Goal: Information Seeking & Learning: Learn about a topic

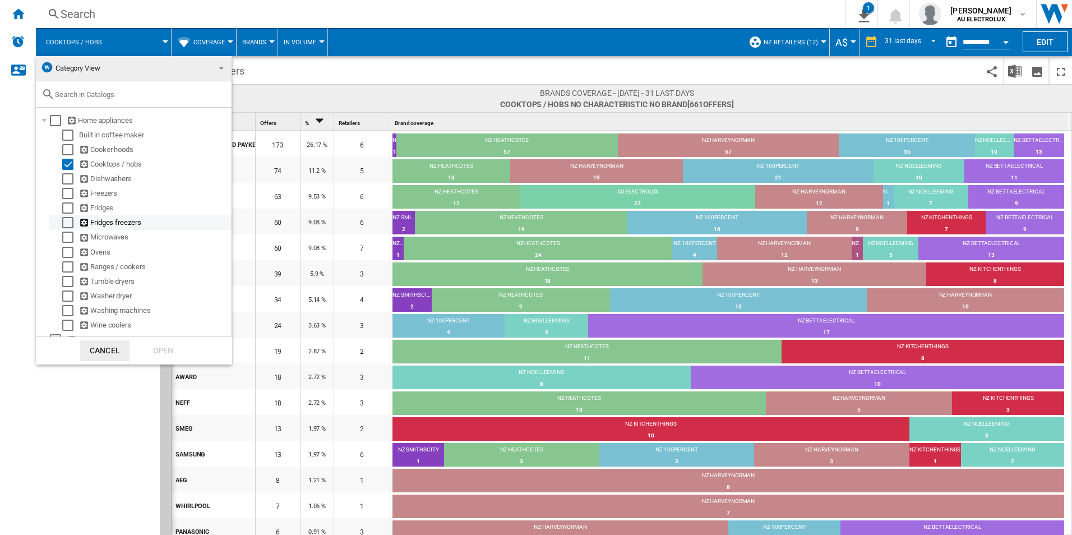
scroll to position [11, 0]
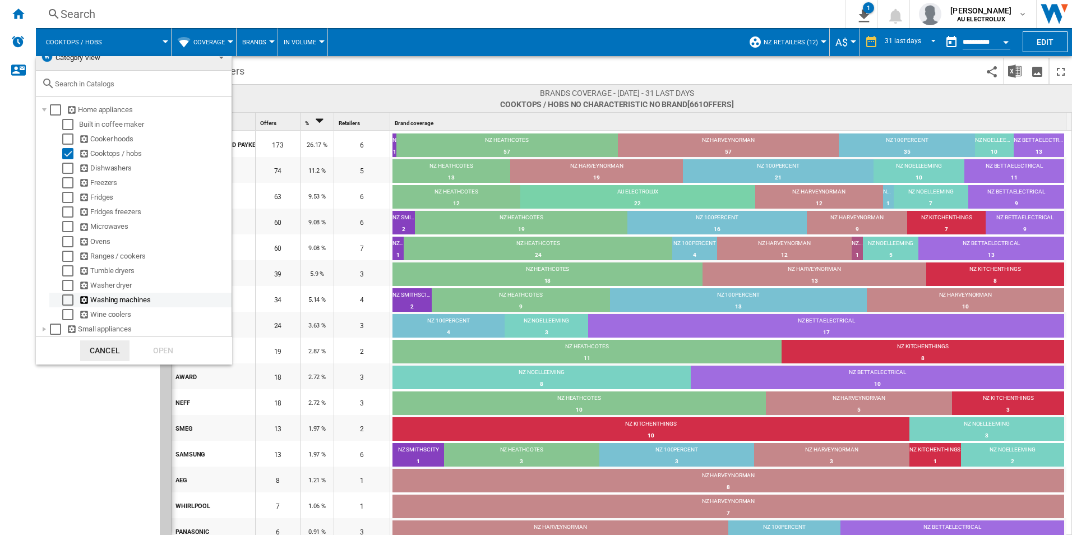
click at [68, 302] on div "Select" at bounding box center [67, 299] width 11 height 11
click at [72, 150] on div "Select" at bounding box center [67, 153] width 11 height 11
click at [166, 354] on div "Open" at bounding box center [163, 350] width 49 height 21
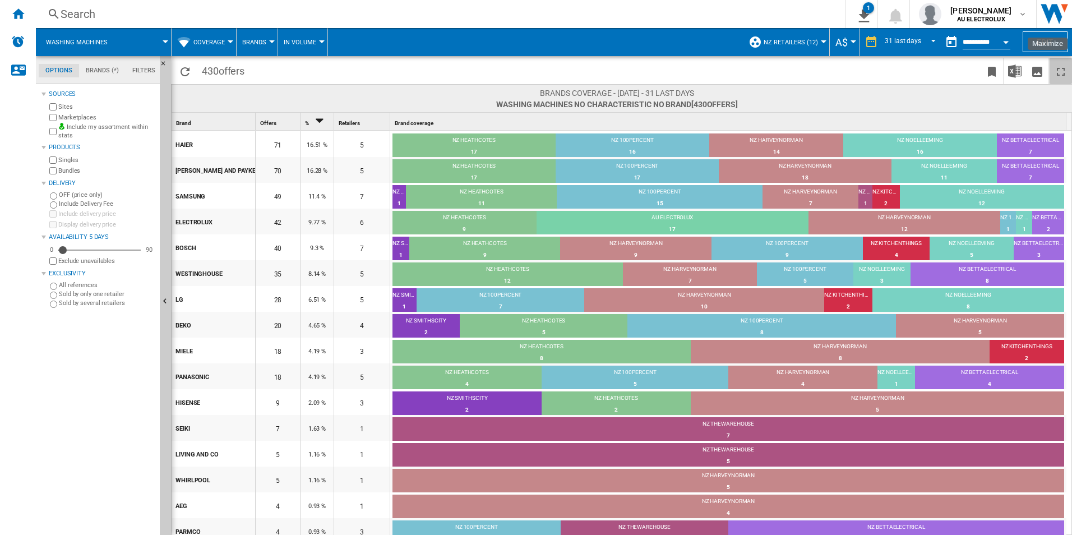
click at [1060, 70] on ng-md-icon "Maximize" at bounding box center [1060, 71] width 13 height 13
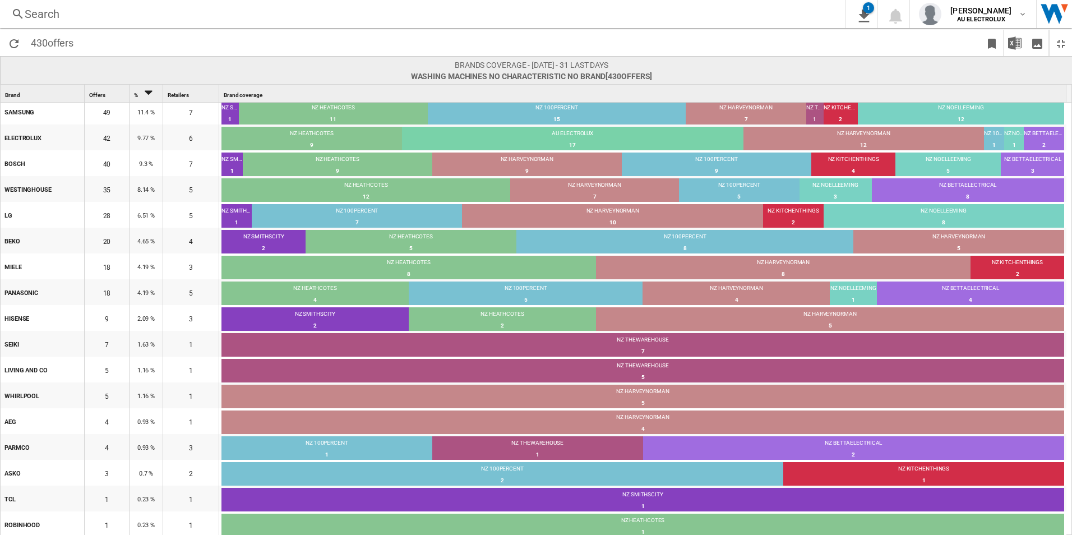
scroll to position [57, 0]
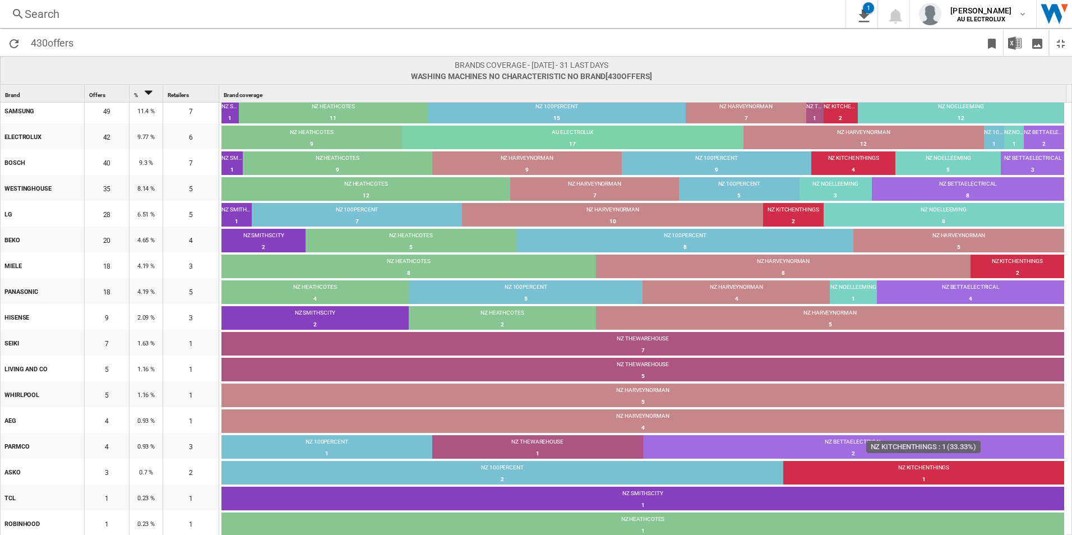
click at [927, 471] on div "NZ KITCHENTHINGS" at bounding box center [924, 469] width 281 height 10
click at [508, 469] on div "NZ 100PERCENT" at bounding box center [503, 469] width 562 height 10
click at [909, 468] on div "NZ KITCHENTHINGS" at bounding box center [924, 469] width 281 height 10
drag, startPoint x: 594, startPoint y: 473, endPoint x: 26, endPoint y: 473, distance: 567.6
click at [593, 473] on div at bounding box center [536, 267] width 1072 height 535
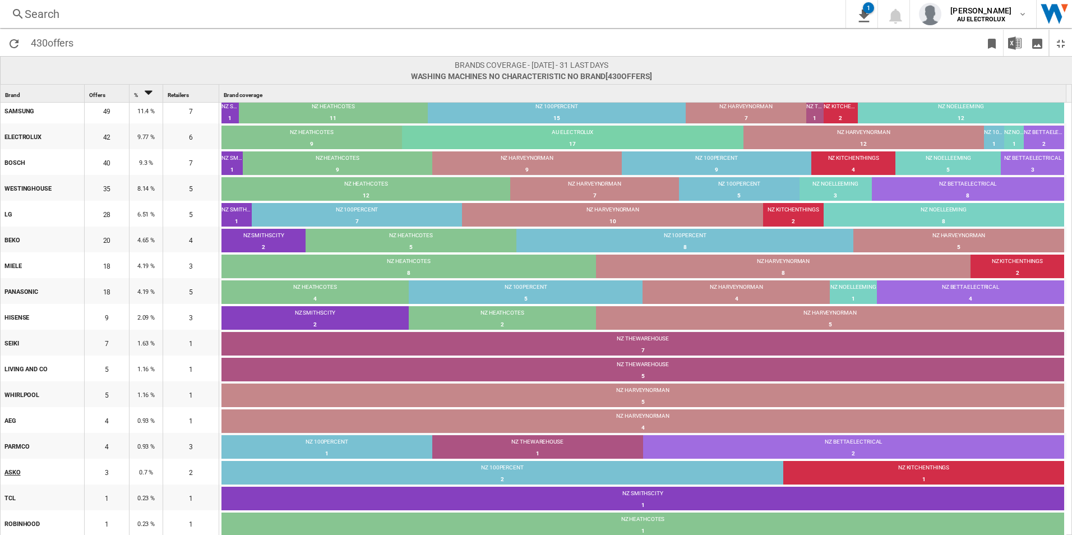
click at [11, 469] on div "ASKO" at bounding box center [43, 472] width 79 height 24
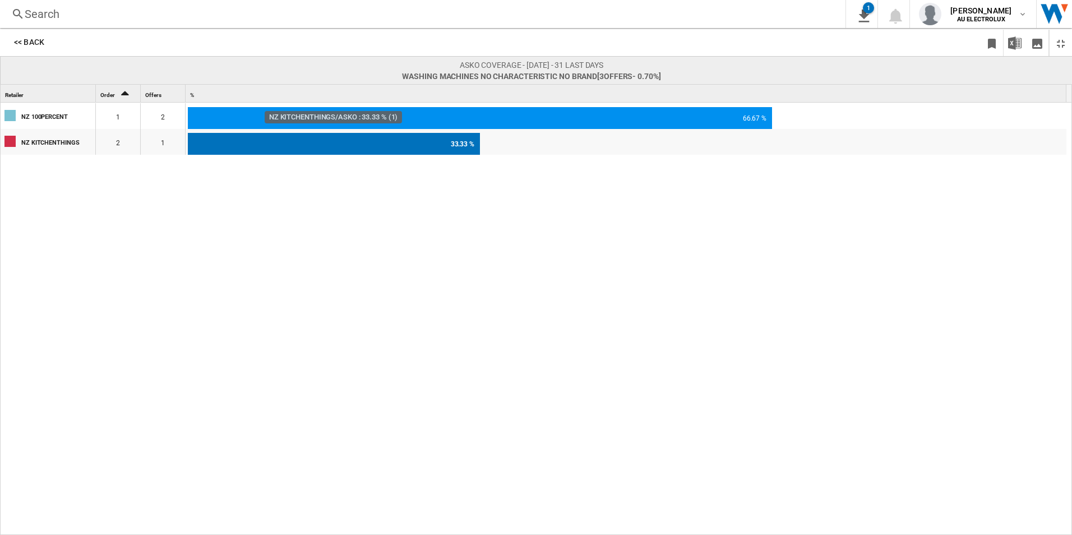
click at [416, 151] on div "33.33 %" at bounding box center [334, 144] width 292 height 22
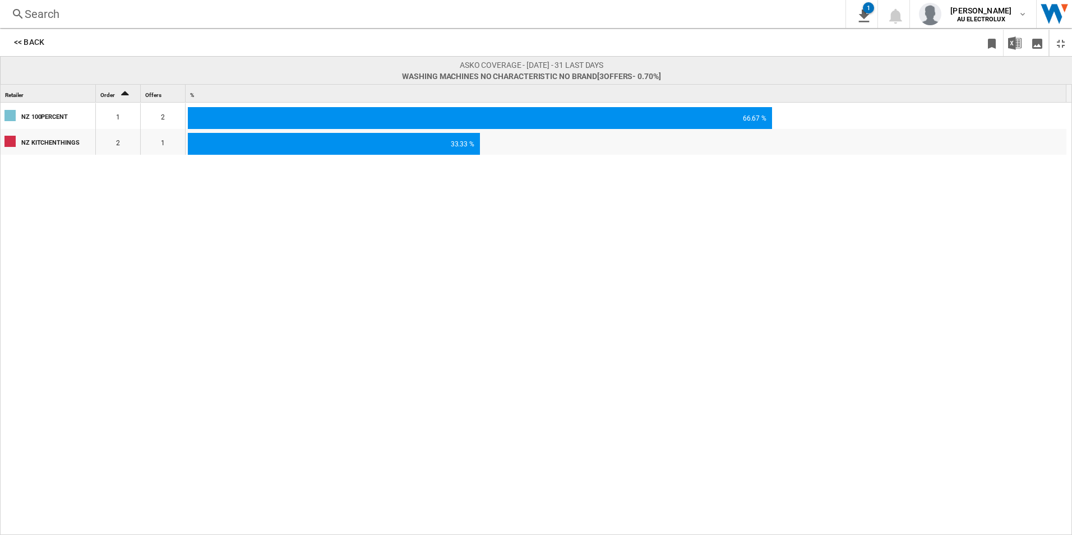
click at [48, 141] on div "NZ KITCHENTHINGS" at bounding box center [57, 142] width 73 height 24
click at [42, 44] on button "<< Back" at bounding box center [28, 41] width 49 height 21
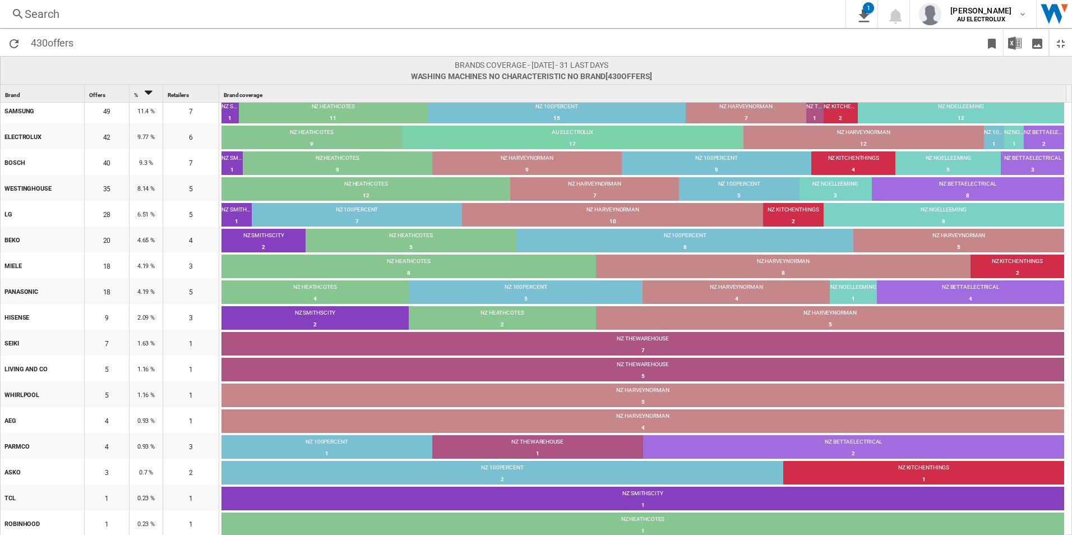
scroll to position [0, 0]
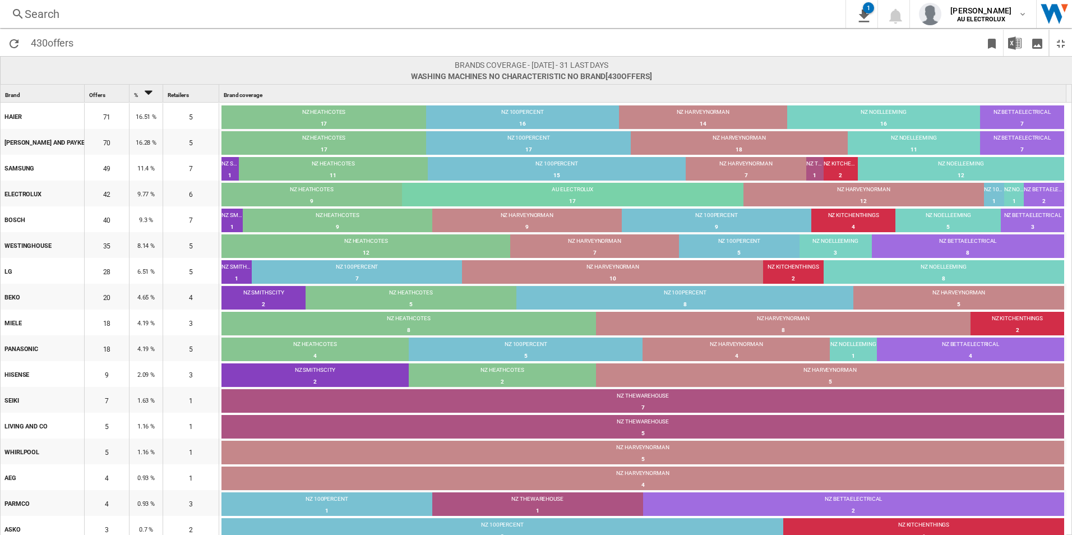
click at [474, 66] on span "Brands coverage - [DATE] - 31 last days" at bounding box center [532, 64] width 242 height 11
click at [1063, 44] on ng-md-icon "Restore" at bounding box center [1060, 43] width 13 height 13
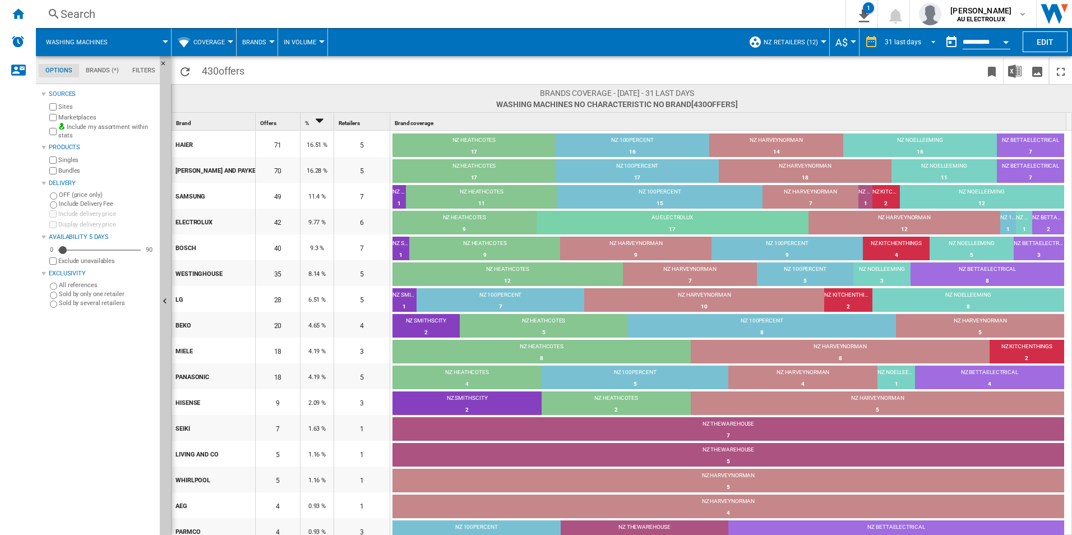
click at [920, 42] on md-select-value "31 last days" at bounding box center [912, 42] width 57 height 17
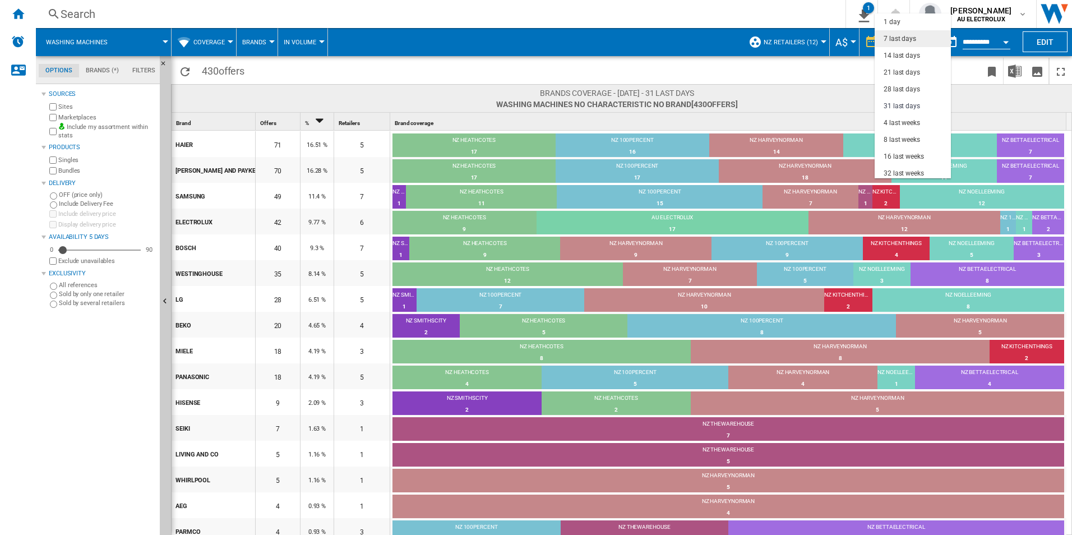
click at [919, 35] on md-option "7 last days" at bounding box center [913, 38] width 76 height 17
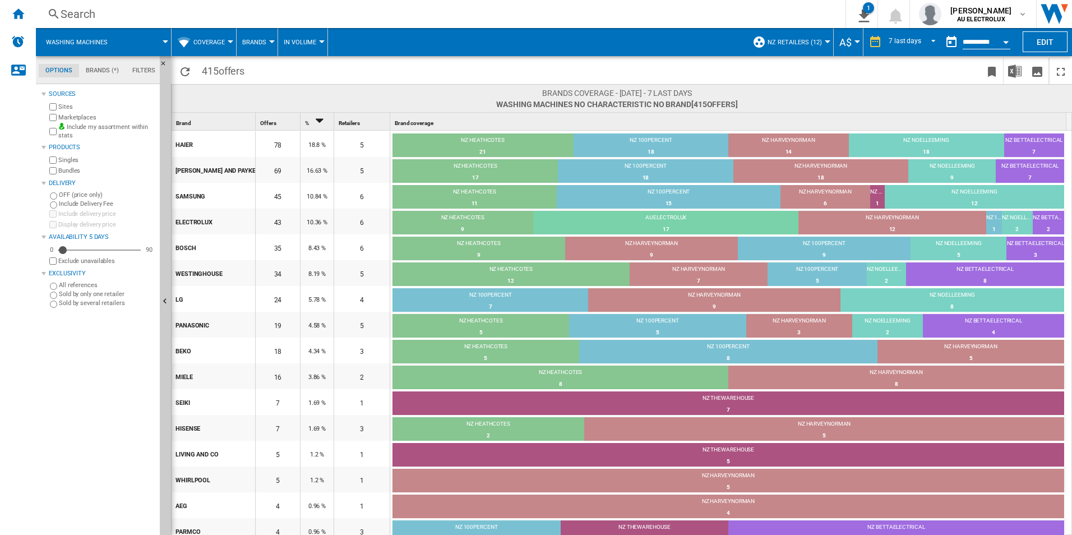
scroll to position [85, 0]
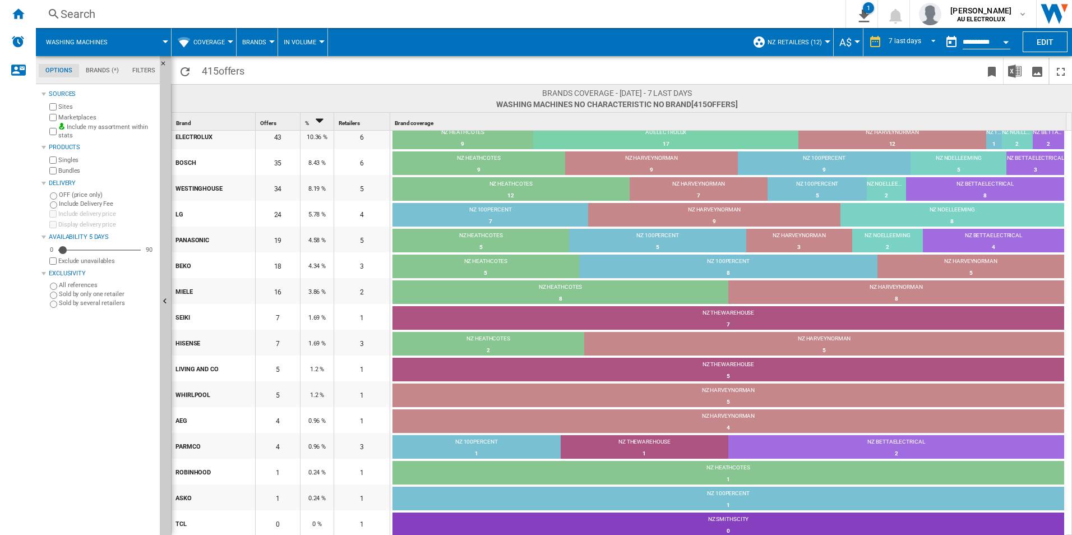
click at [163, 35] on span at bounding box center [144, 42] width 42 height 28
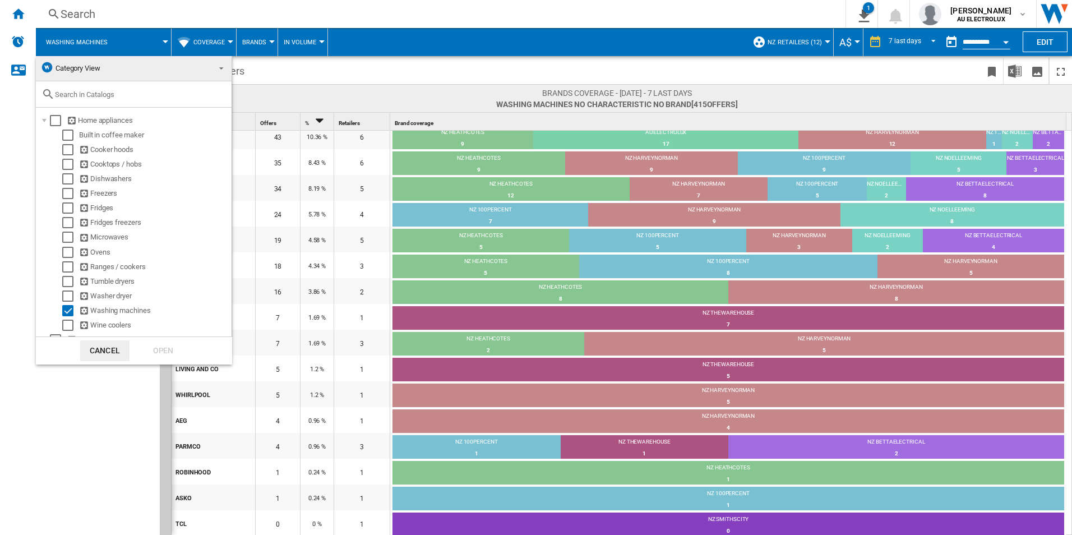
click at [163, 35] on md-backdrop at bounding box center [536, 267] width 1072 height 535
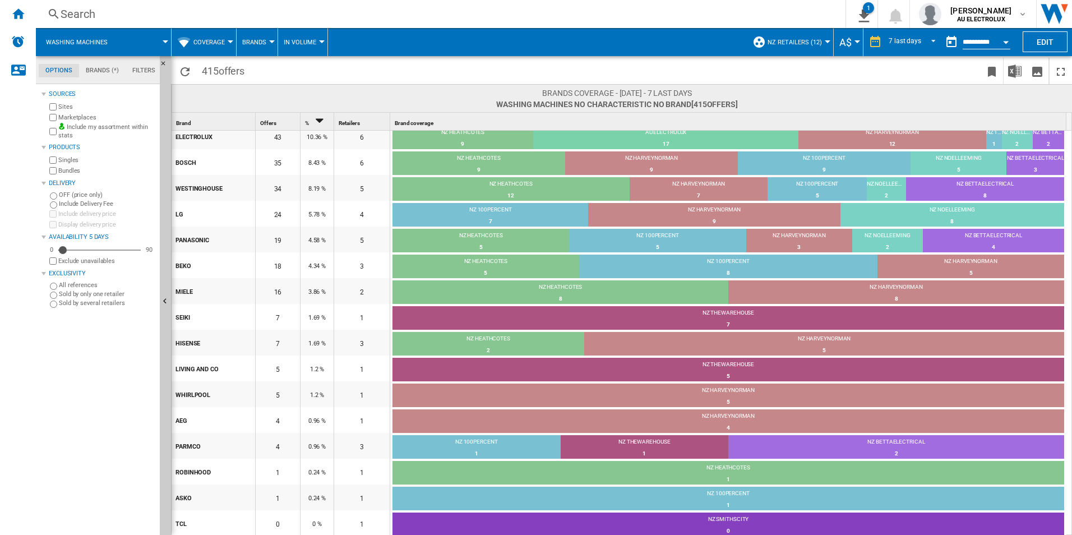
click at [826, 40] on button "NZ Retailers (12)" at bounding box center [798, 42] width 60 height 28
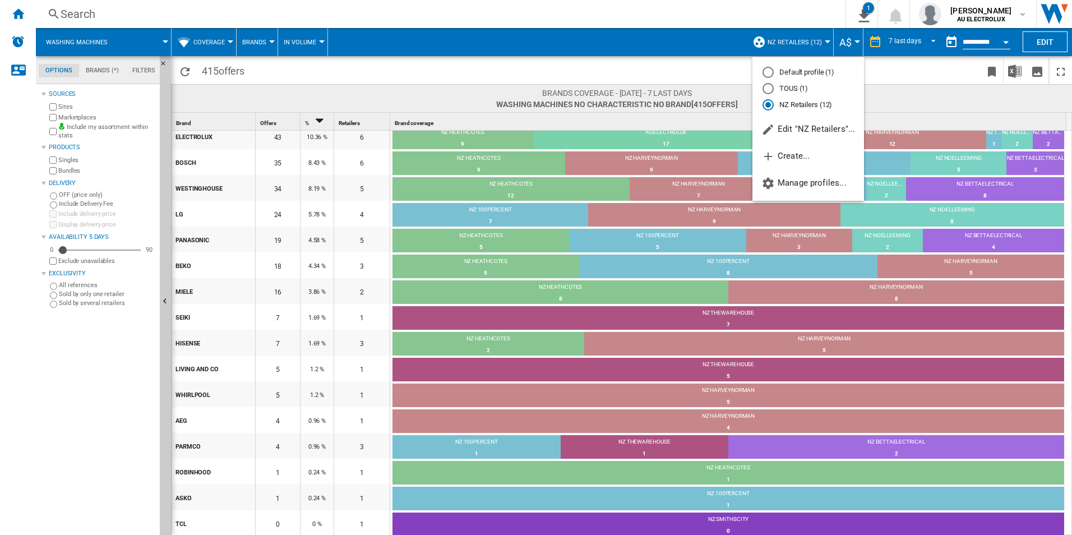
click at [13, 14] on md-backdrop at bounding box center [536, 267] width 1072 height 535
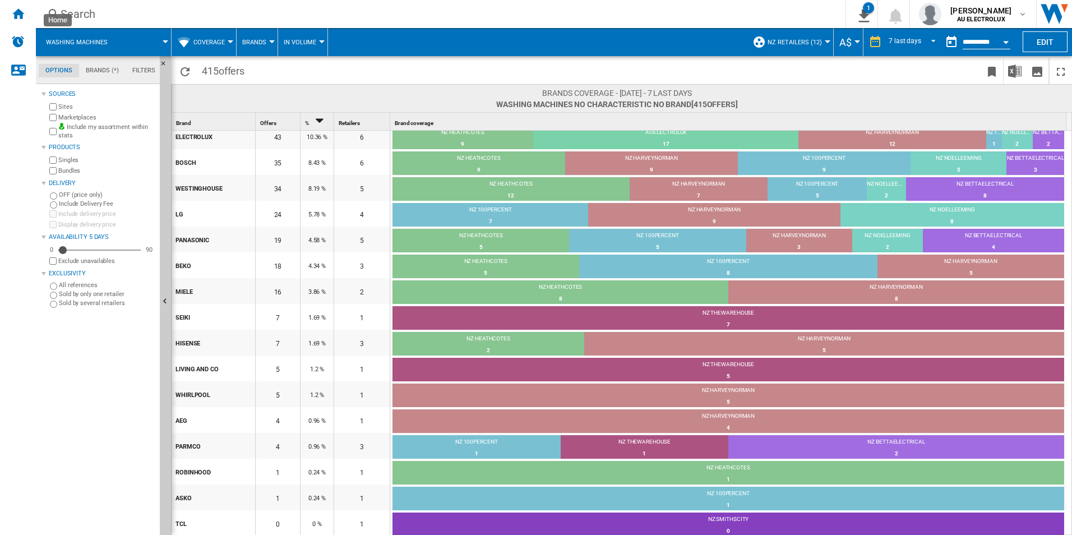
click at [13, 14] on ng-md-icon "Home" at bounding box center [17, 13] width 13 height 13
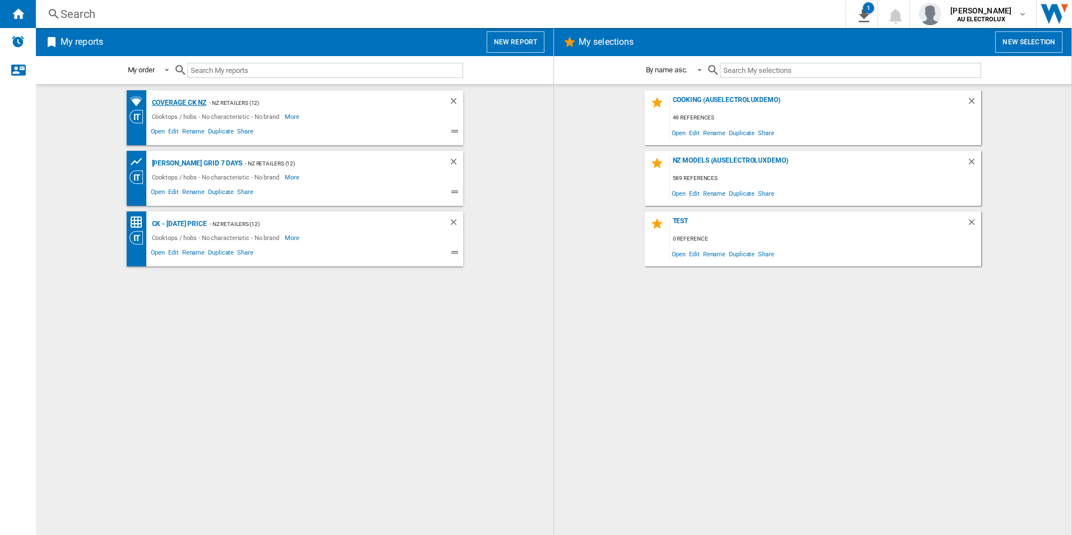
click at [186, 99] on div "Coverage CK NZ" at bounding box center [178, 103] width 58 height 14
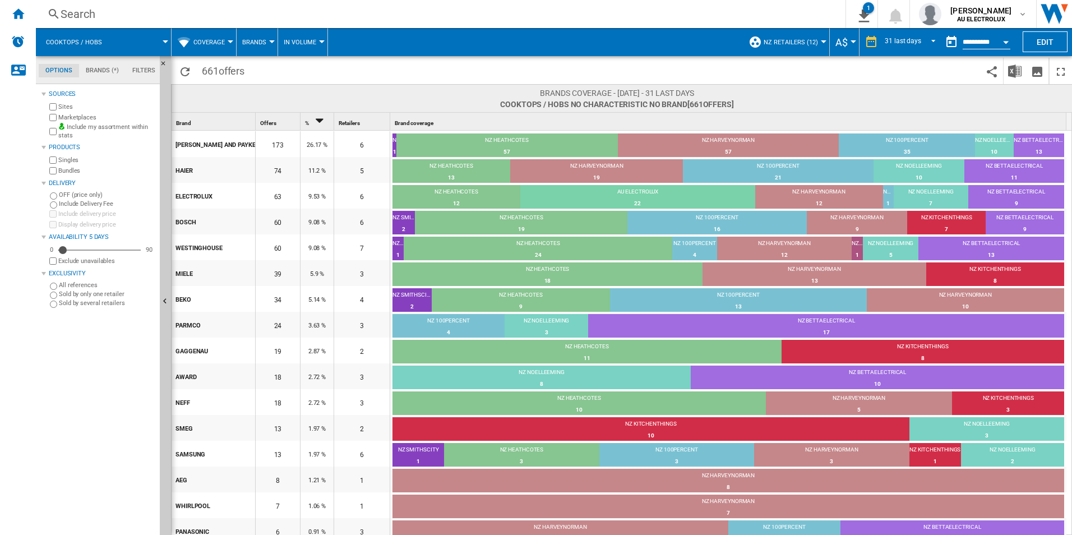
click at [90, 39] on span "Cooktops / hobs" at bounding box center [74, 42] width 56 height 7
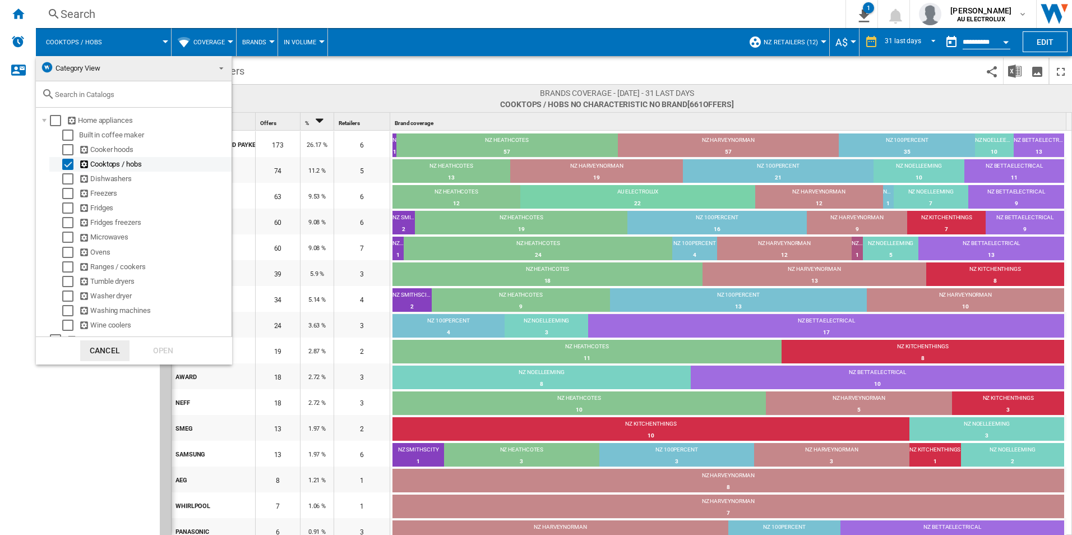
click at [66, 168] on div "Select" at bounding box center [67, 164] width 11 height 11
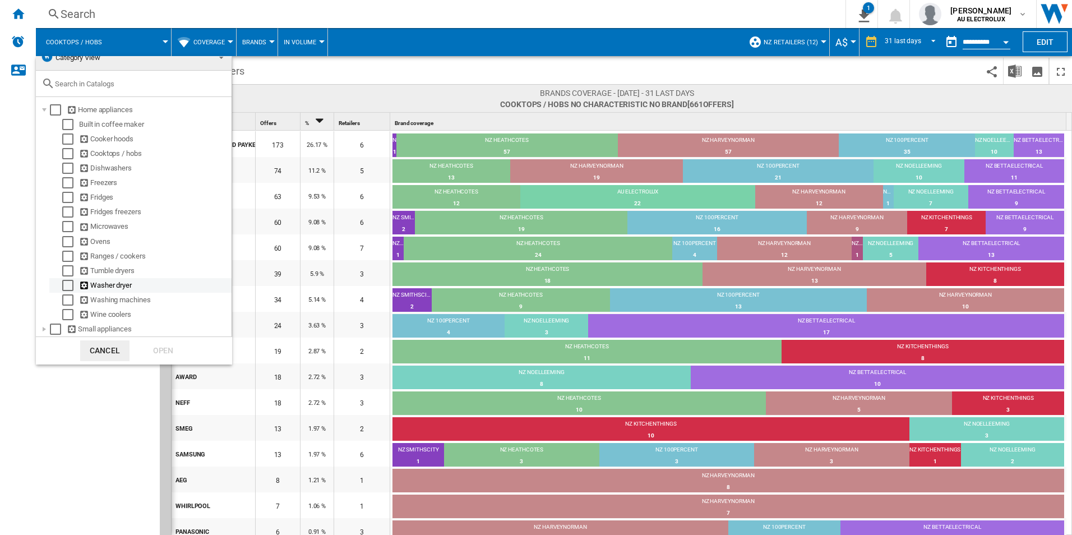
click at [70, 282] on div "Select" at bounding box center [67, 285] width 11 height 11
click at [163, 350] on div "Open" at bounding box center [163, 350] width 49 height 21
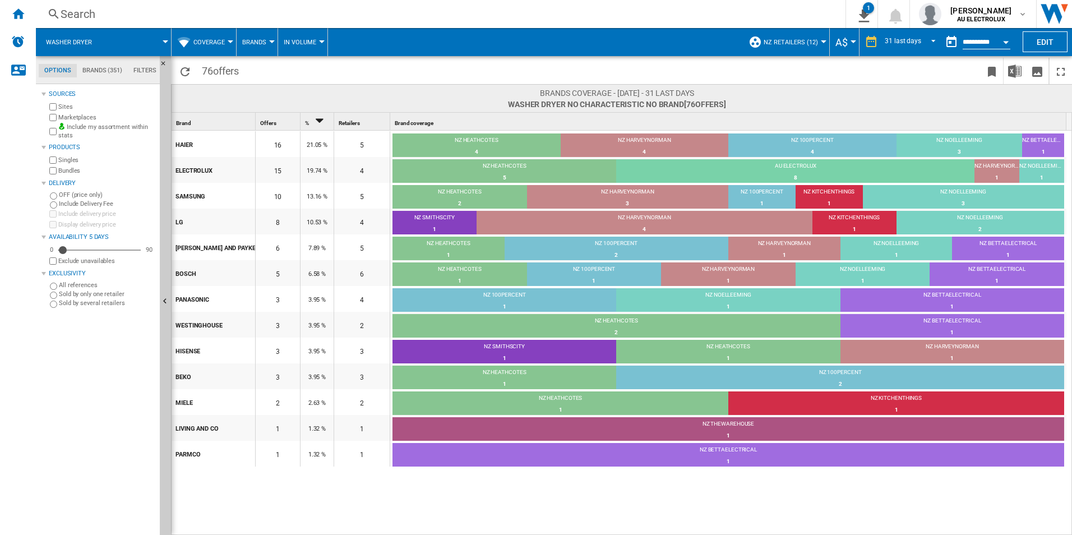
click at [164, 39] on span at bounding box center [137, 42] width 58 height 28
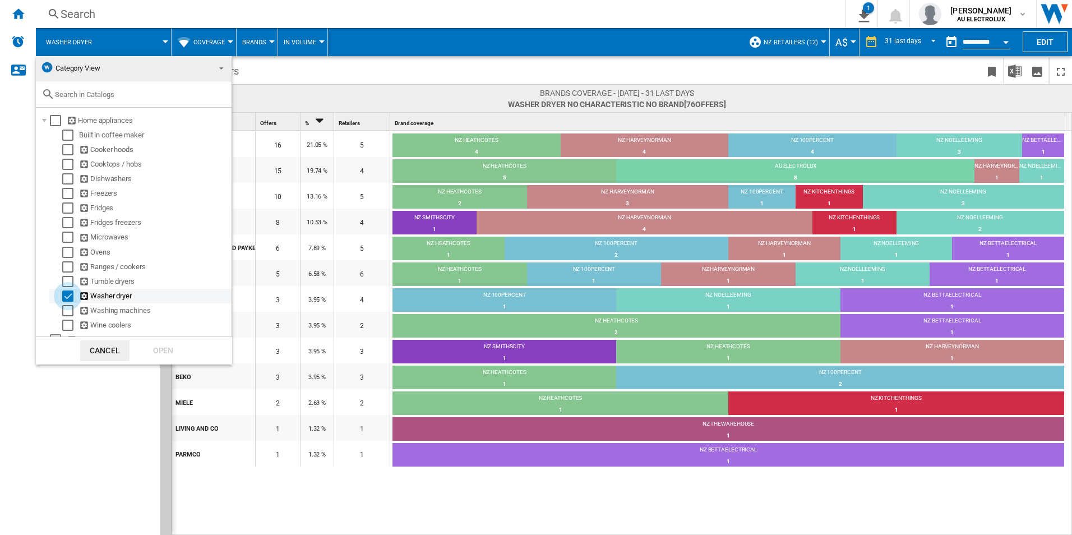
click at [66, 297] on div "Select" at bounding box center [67, 296] width 11 height 11
click at [70, 312] on div "Select" at bounding box center [67, 310] width 11 height 11
click at [153, 350] on div "Open" at bounding box center [163, 350] width 49 height 21
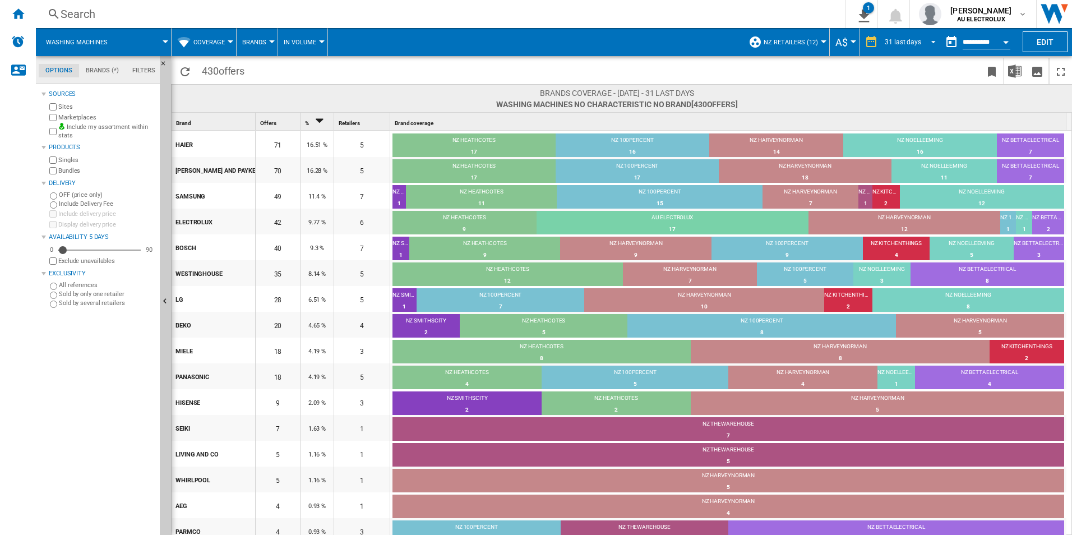
click at [920, 36] on md-select-value "31 last days" at bounding box center [912, 42] width 57 height 17
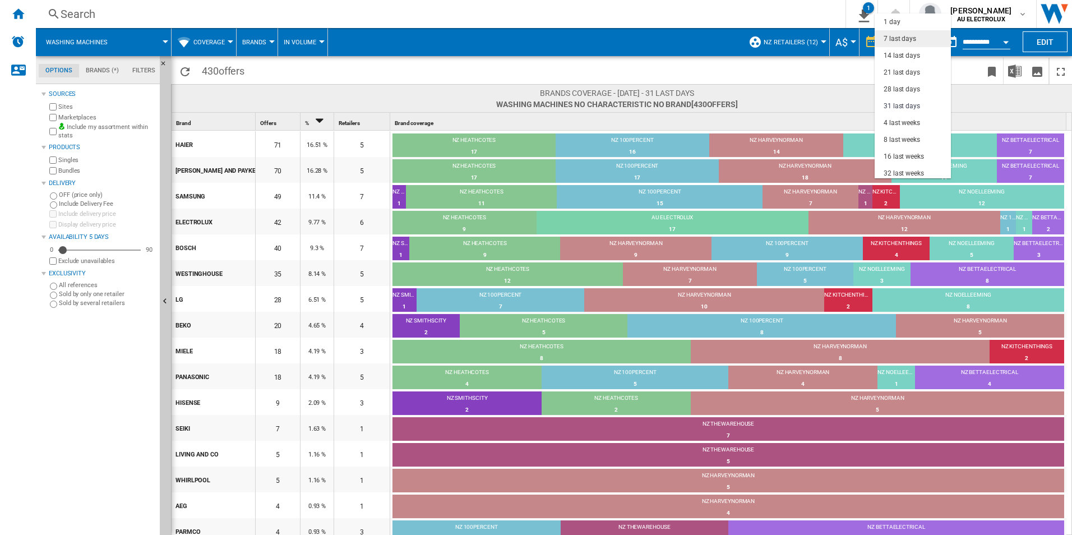
click at [911, 36] on div "7 last days" at bounding box center [900, 39] width 33 height 10
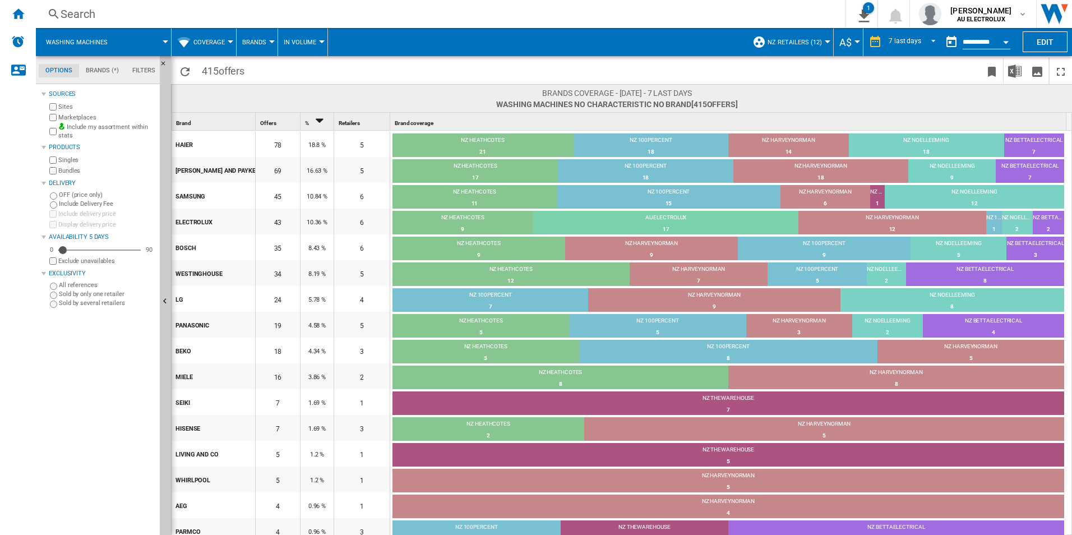
click at [96, 70] on md-tab-item "Brands (*)" at bounding box center [102, 70] width 47 height 13
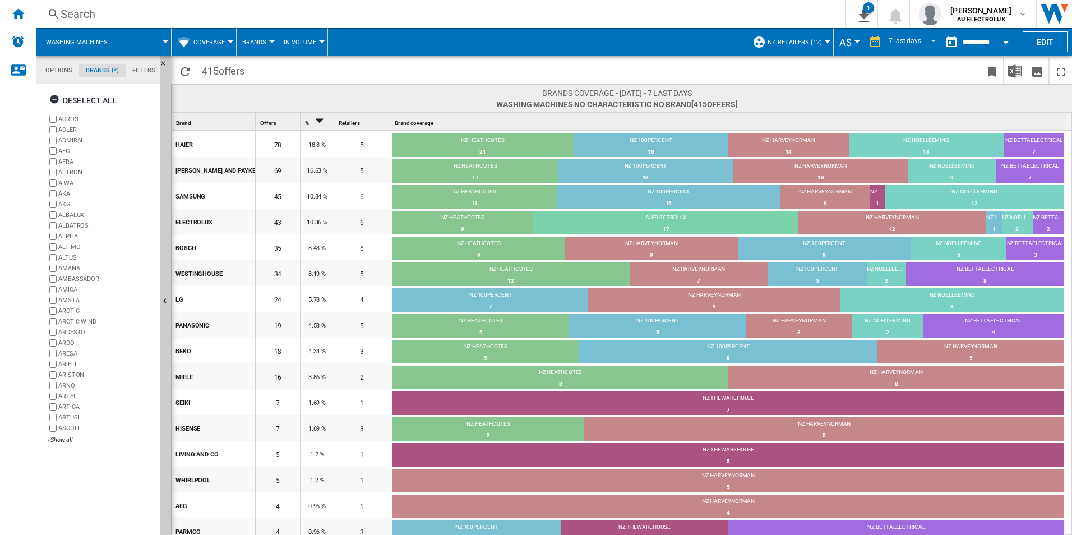
scroll to position [43, 0]
click at [140, 68] on md-tab-item "Filters" at bounding box center [144, 70] width 36 height 13
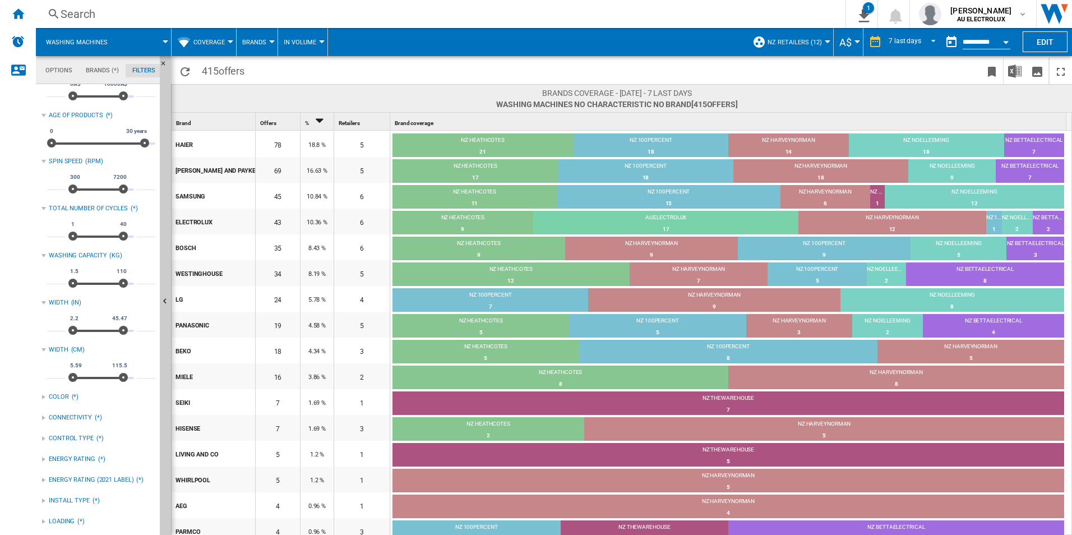
scroll to position [0, 0]
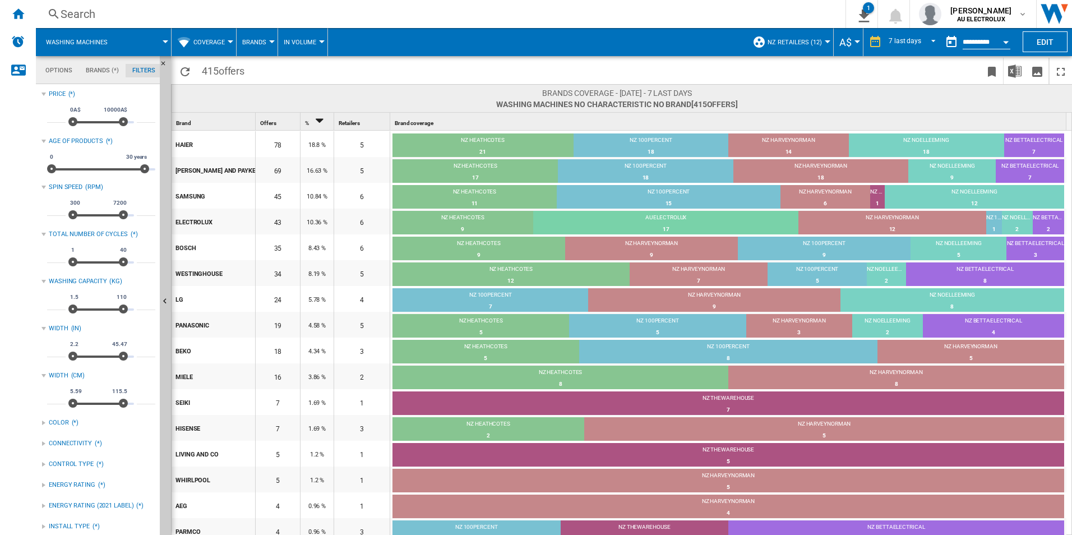
click at [57, 66] on md-tab-item "Options" at bounding box center [59, 70] width 40 height 13
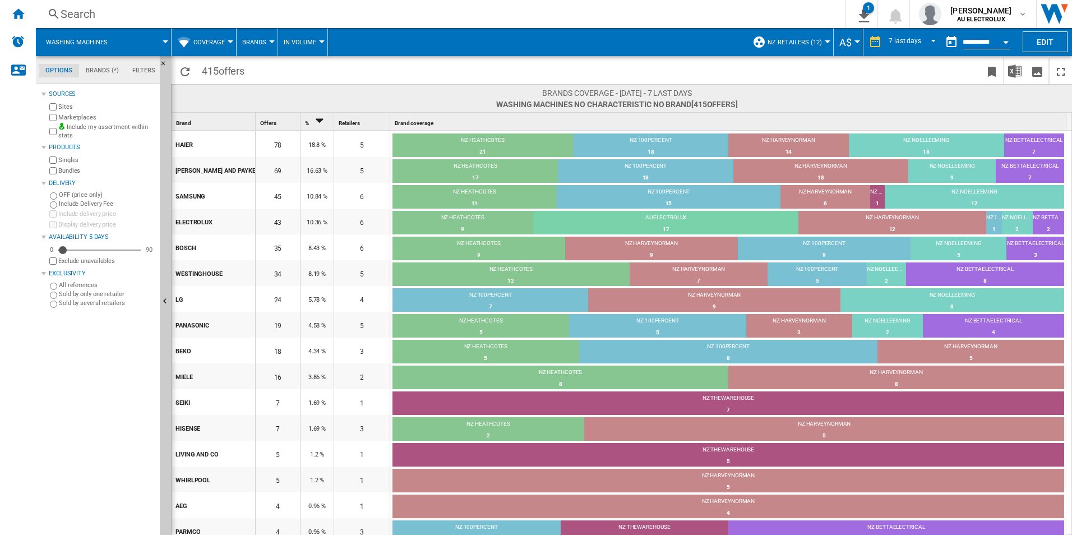
scroll to position [13, 0]
click at [164, 39] on span at bounding box center [144, 42] width 42 height 28
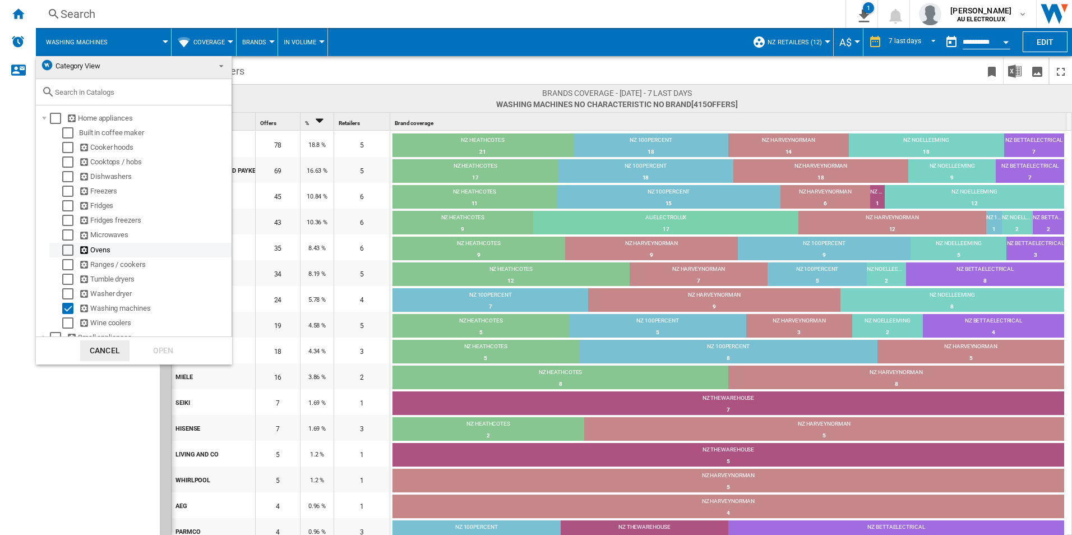
scroll to position [0, 0]
click at [319, 41] on md-backdrop at bounding box center [536, 267] width 1072 height 535
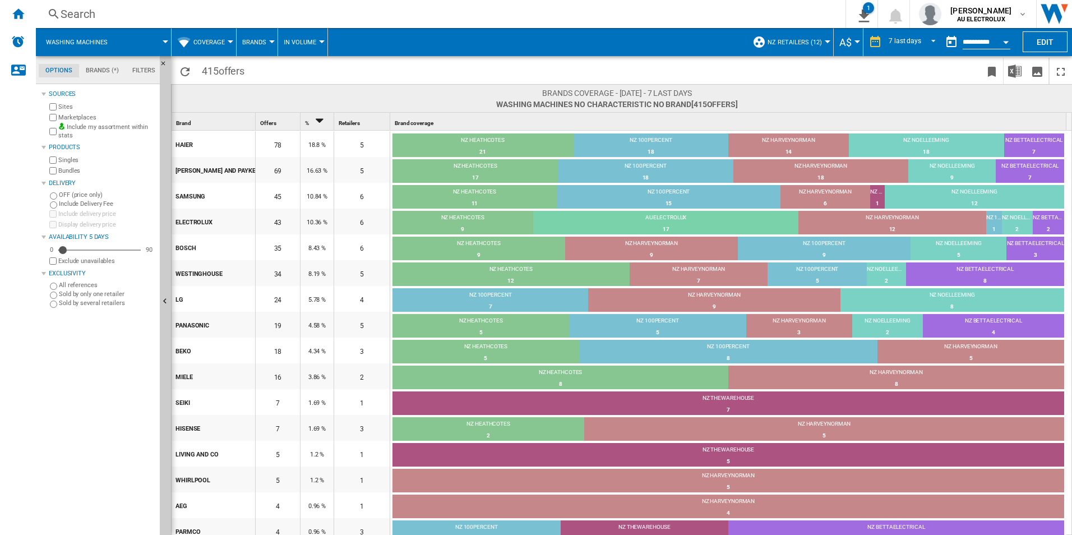
click at [319, 41] on div at bounding box center [322, 41] width 6 height 3
click at [319, 41] on md-backdrop at bounding box center [536, 267] width 1072 height 535
click at [807, 39] on span "NZ Retailers (12)" at bounding box center [795, 42] width 54 height 7
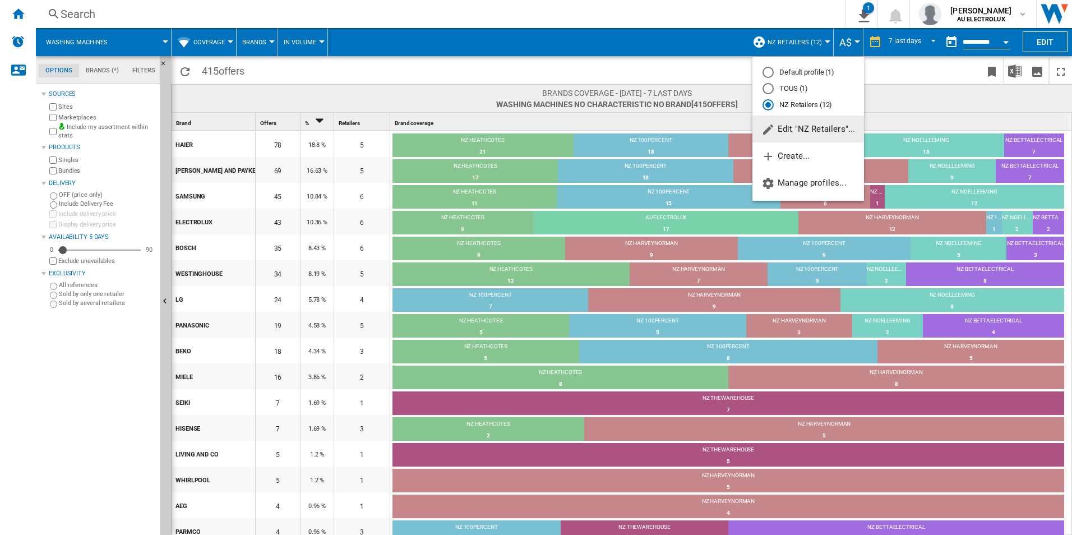
click at [808, 127] on span "Edit "NZ Retailers"..." at bounding box center [809, 129] width 94 height 10
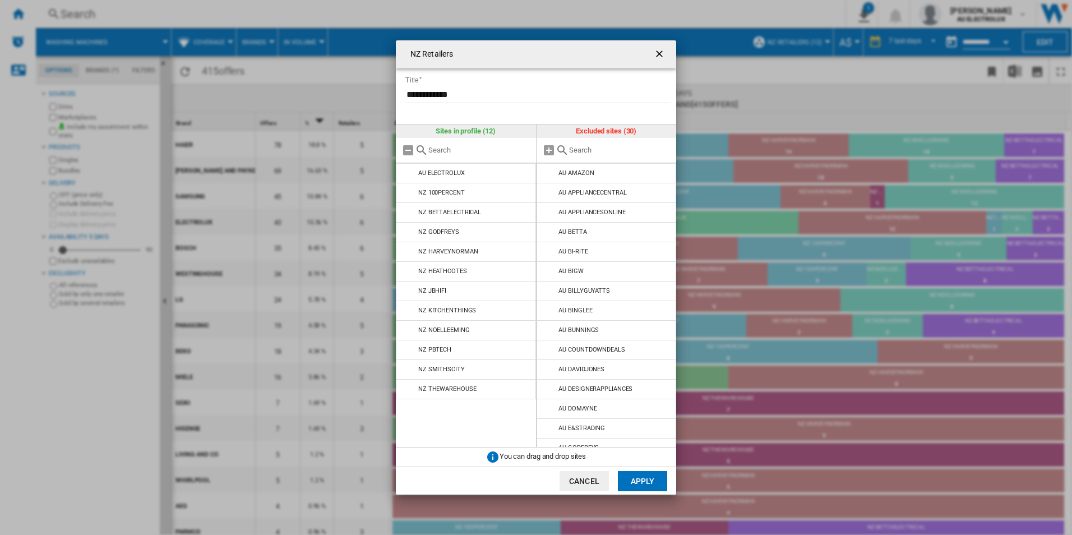
click at [661, 50] on ng-md-icon "getI18NText('BUTTONS.CLOSE_DIALOG')" at bounding box center [660, 54] width 13 height 13
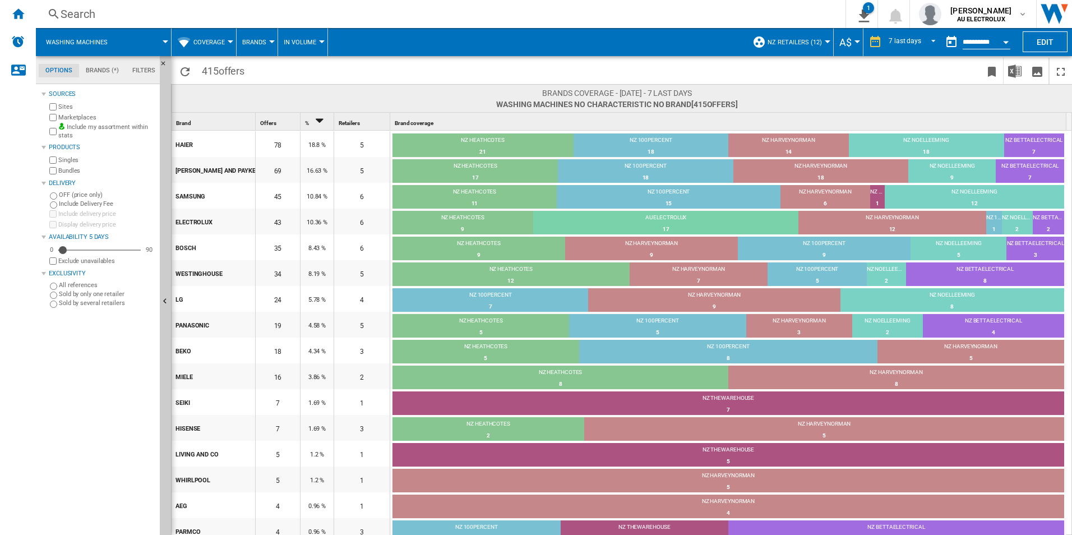
click at [819, 44] on span "NZ Retailers (12)" at bounding box center [795, 42] width 54 height 7
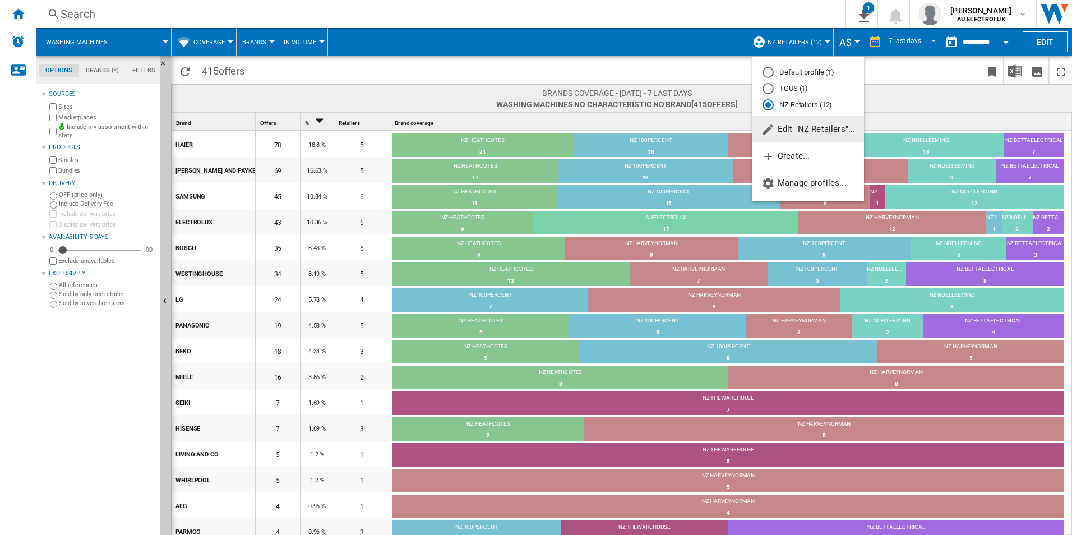
click at [779, 131] on span "Edit "NZ Retailers"..." at bounding box center [809, 129] width 94 height 10
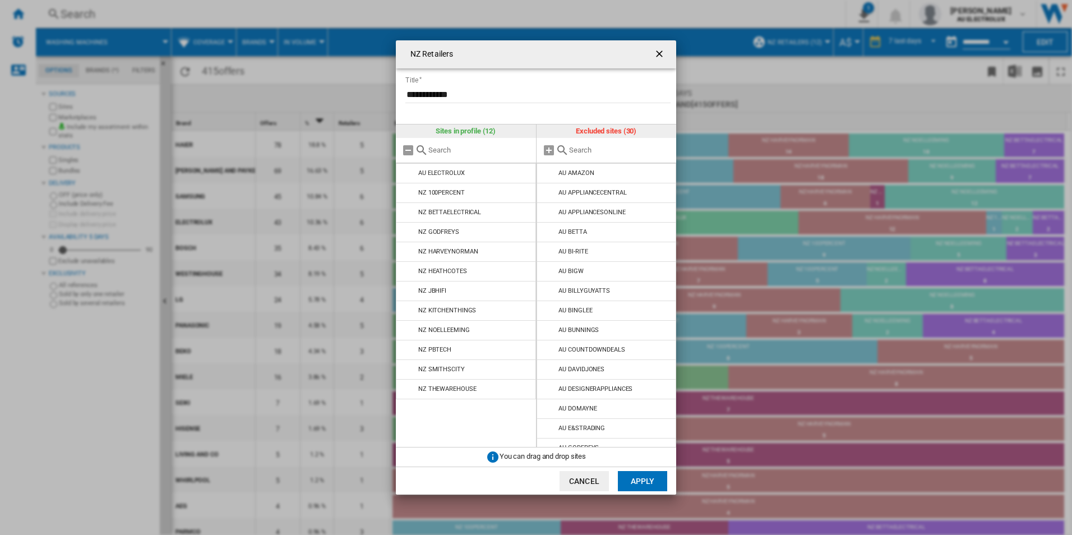
click at [583, 483] on button "Cancel" at bounding box center [584, 481] width 49 height 20
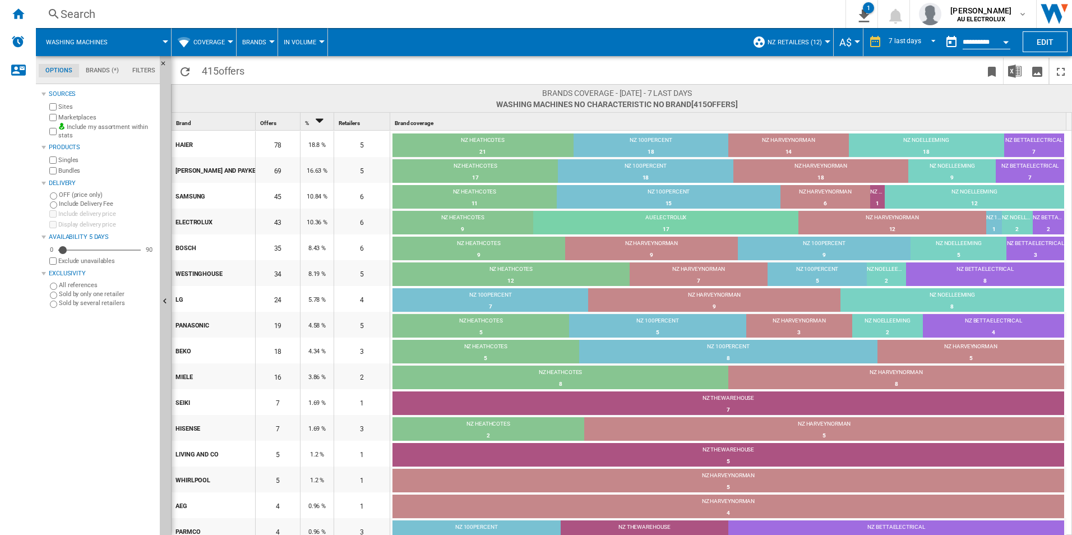
click at [164, 40] on span at bounding box center [144, 42] width 42 height 28
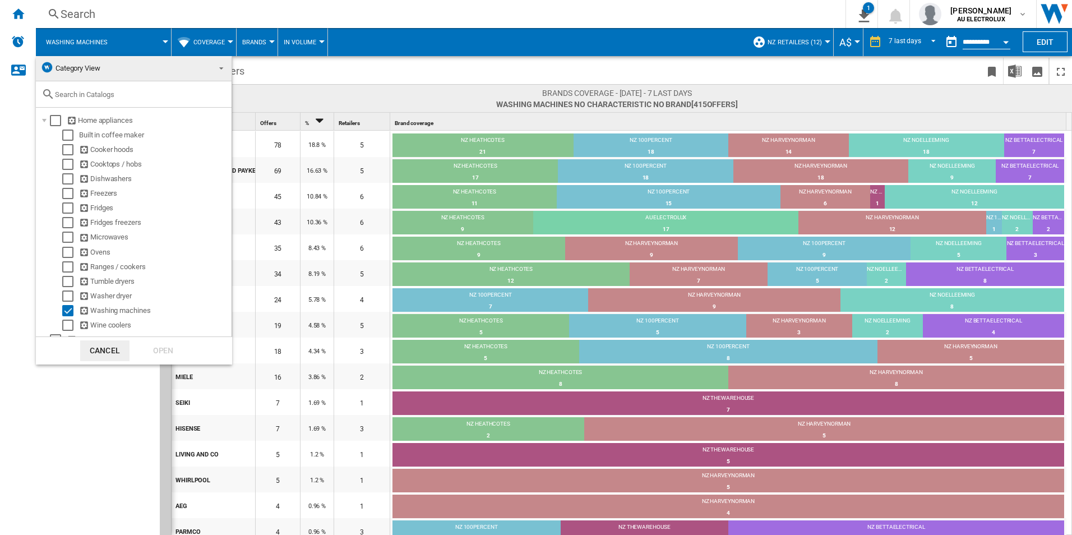
click at [874, 15] on md-backdrop at bounding box center [536, 267] width 1072 height 535
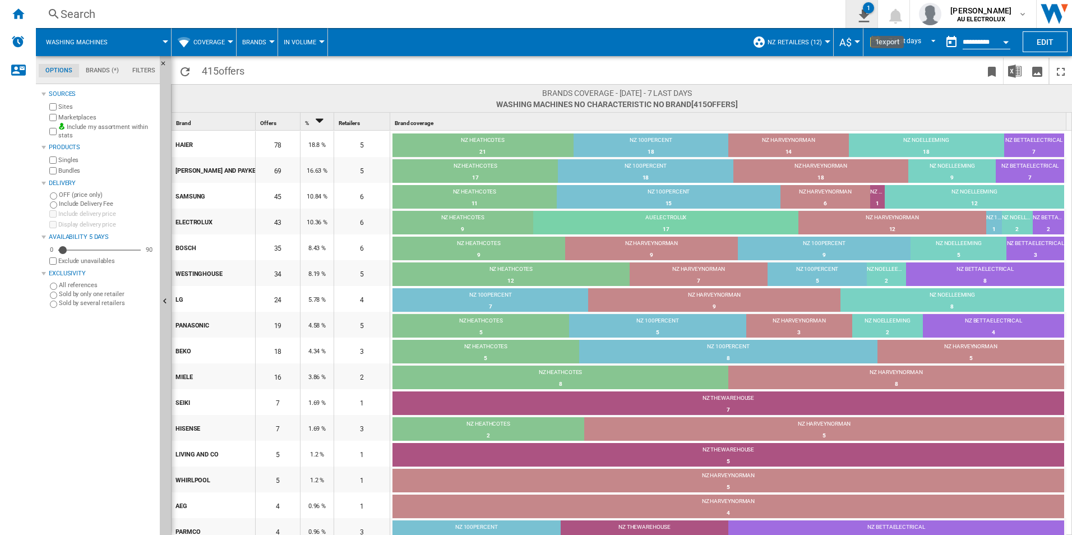
click at [874, 12] on div "1" at bounding box center [868, 7] width 11 height 11
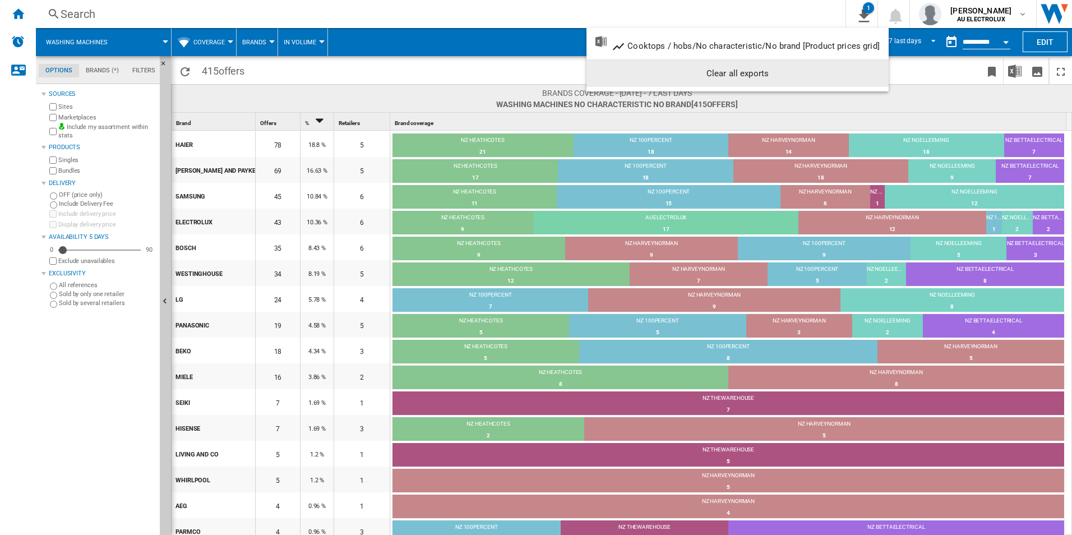
click at [14, 17] on md-backdrop at bounding box center [536, 267] width 1072 height 535
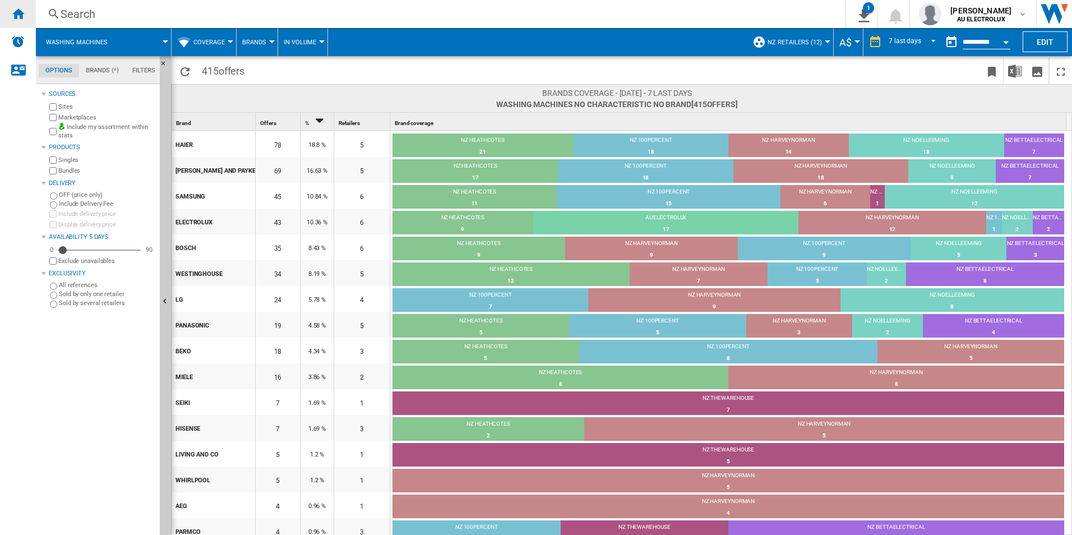
click at [22, 16] on ng-md-icon "Home" at bounding box center [17, 13] width 13 height 13
